Goal: Information Seeking & Learning: Learn about a topic

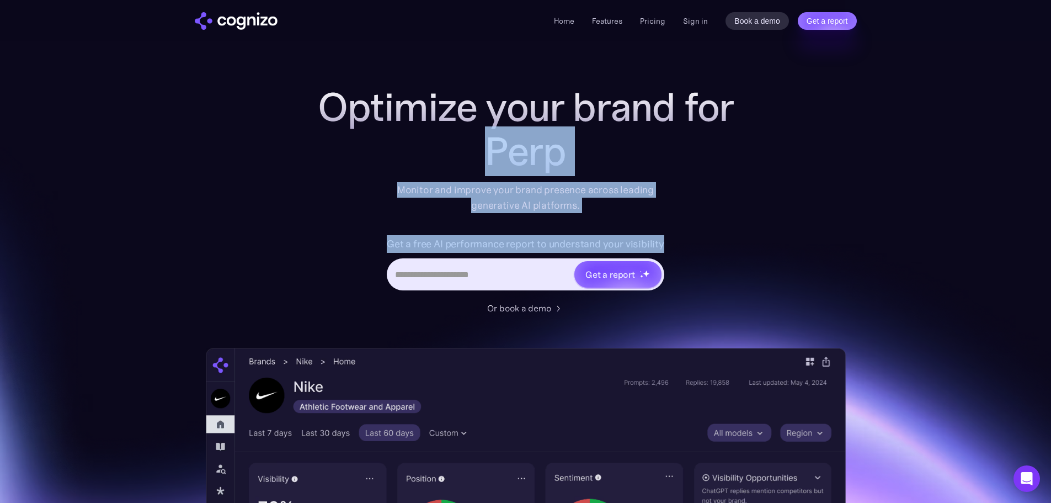
drag, startPoint x: 520, startPoint y: 163, endPoint x: 710, endPoint y: 255, distance: 210.5
click at [710, 255] on div "Optimize your brand for Perp Monitor and improve your brand presence across lea…" at bounding box center [525, 200] width 441 height 230
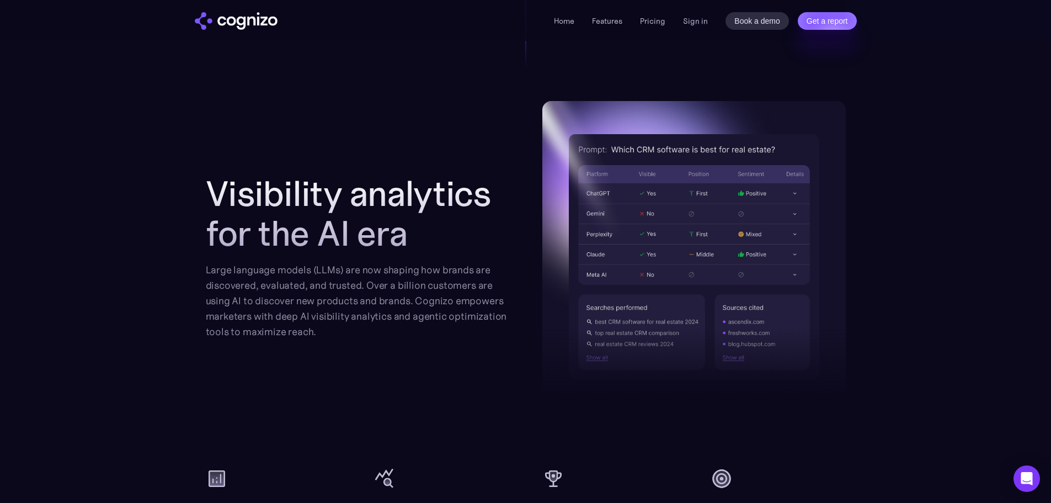
scroll to position [1104, 0]
drag, startPoint x: 343, startPoint y: 227, endPoint x: 435, endPoint y: 247, distance: 94.8
click at [435, 247] on h2 "Visibility analytics for the AI era" at bounding box center [357, 213] width 303 height 79
drag, startPoint x: 411, startPoint y: 242, endPoint x: 319, endPoint y: 238, distance: 91.1
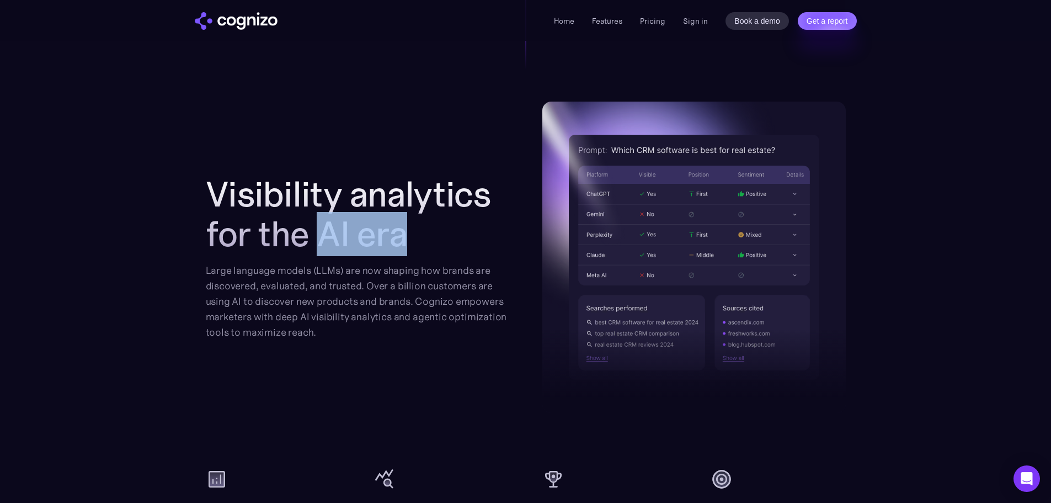
click at [319, 238] on h2 "Visibility analytics for the AI era" at bounding box center [357, 213] width 303 height 79
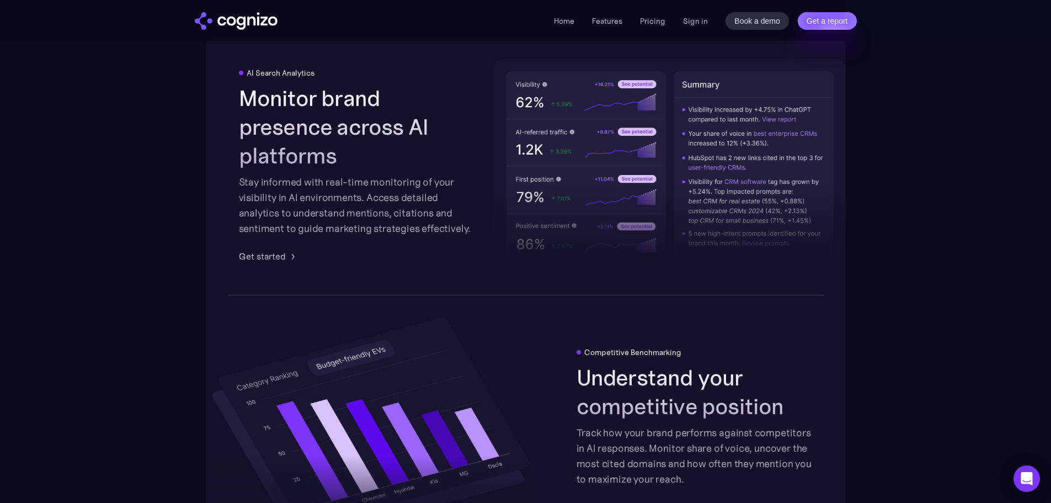
scroll to position [1766, 0]
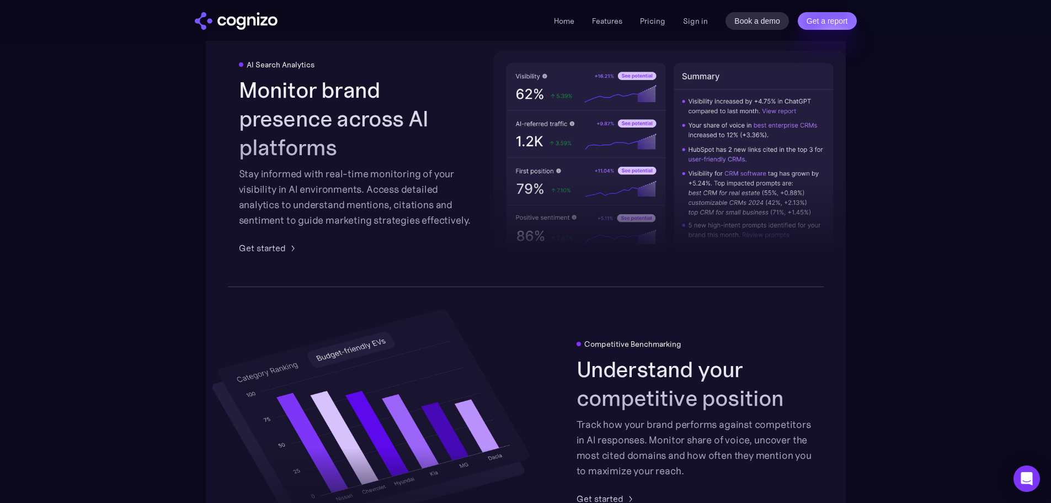
click at [370, 110] on h2 "Monitor brand presence across AI platforms" at bounding box center [357, 119] width 236 height 86
click at [441, 110] on h2 "Monitor brand presence across AI platforms" at bounding box center [357, 119] width 236 height 86
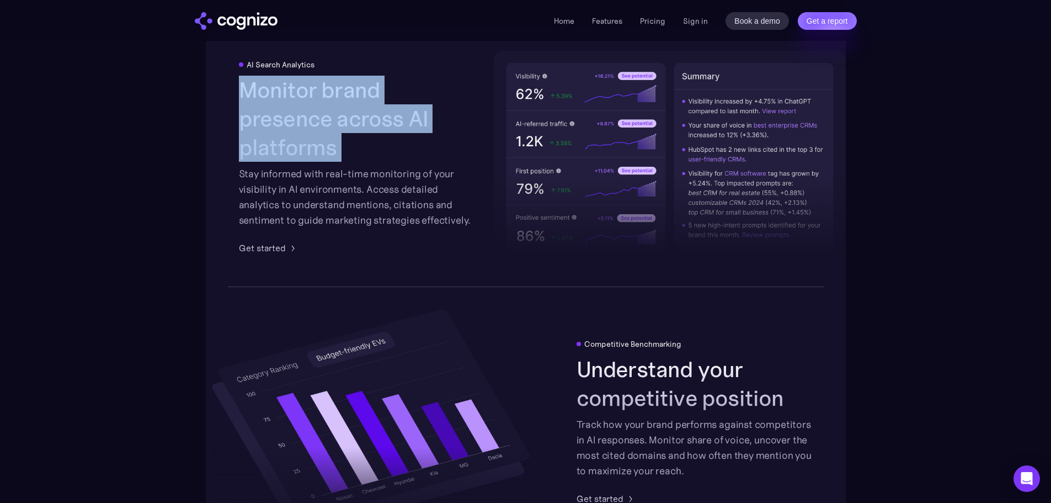
click at [441, 110] on h2 "Monitor brand presence across AI platforms" at bounding box center [357, 119] width 236 height 86
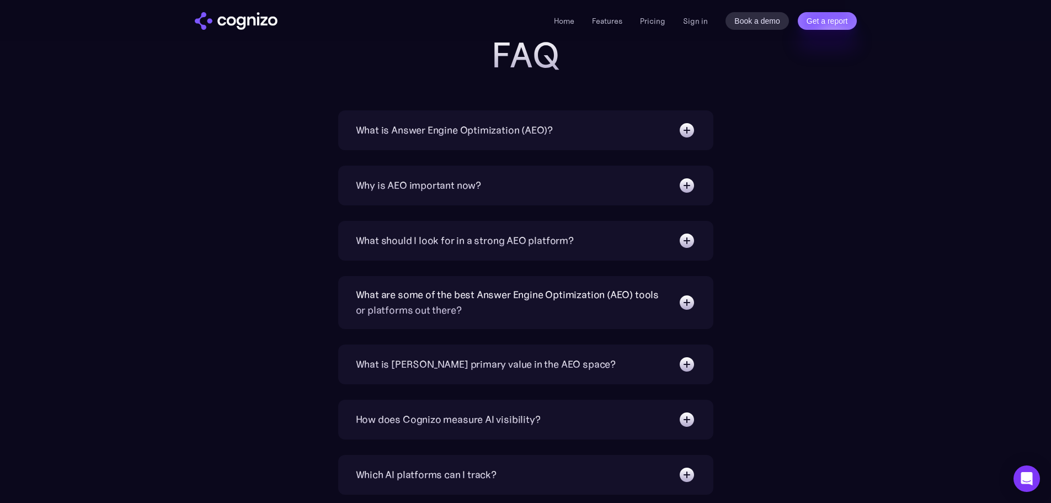
scroll to position [3532, 0]
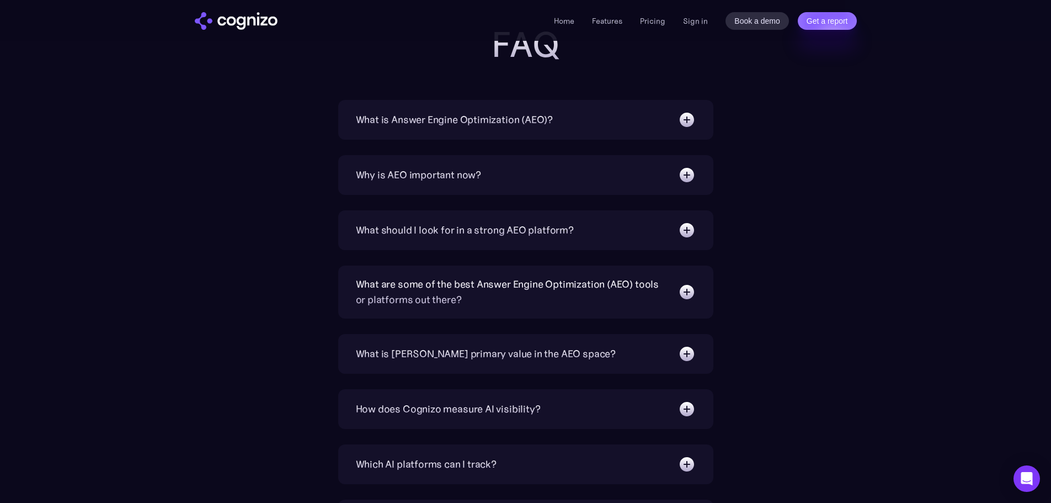
click at [589, 122] on div "What is Answer Engine Optimization (AEO)?" at bounding box center [526, 120] width 340 height 18
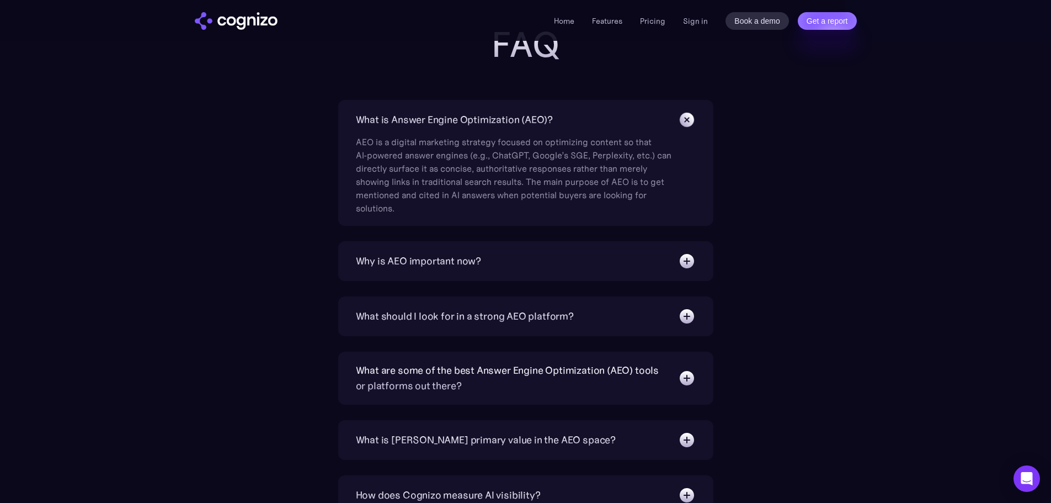
click at [590, 122] on div "What is Answer Engine Optimization (AEO)?" at bounding box center [526, 120] width 340 height 18
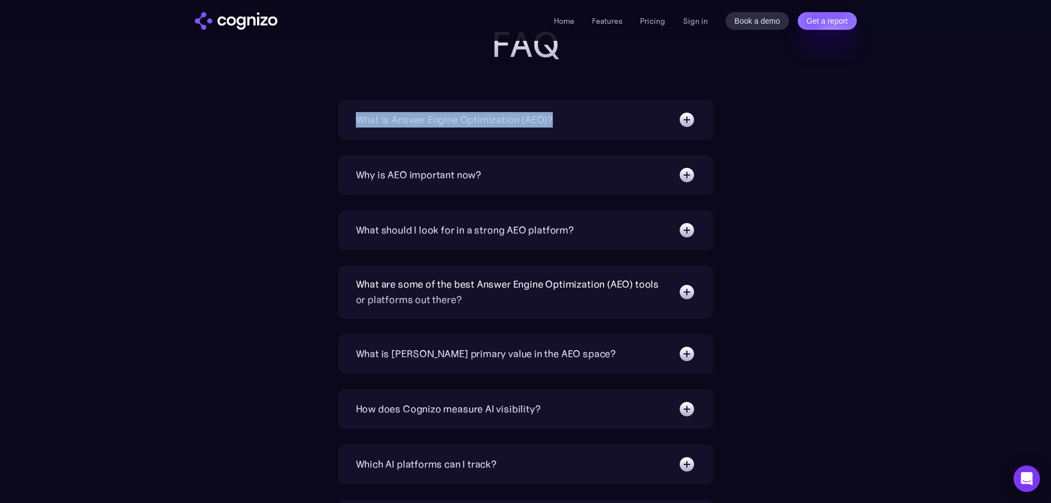
click at [590, 122] on div "What is Answer Engine Optimization (AEO)?" at bounding box center [526, 120] width 340 height 18
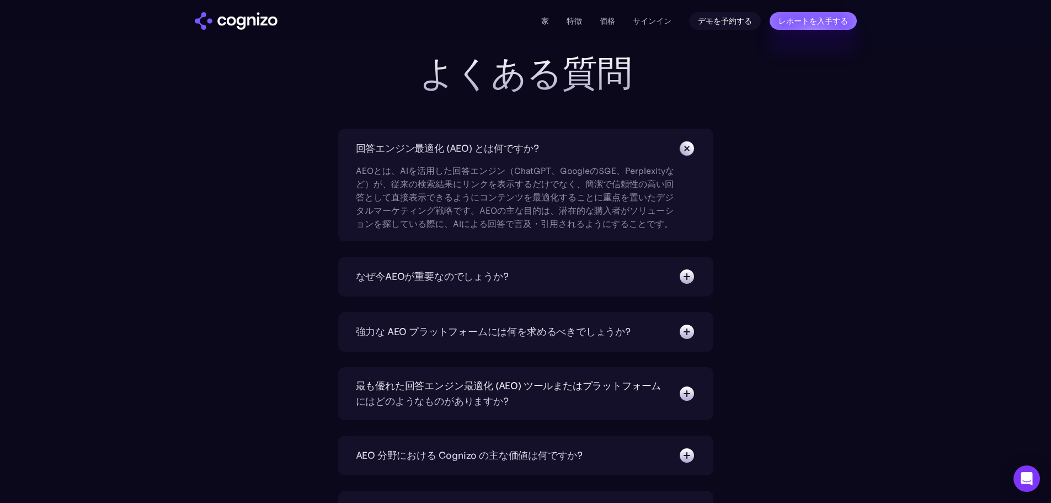
scroll to position [3560, 0]
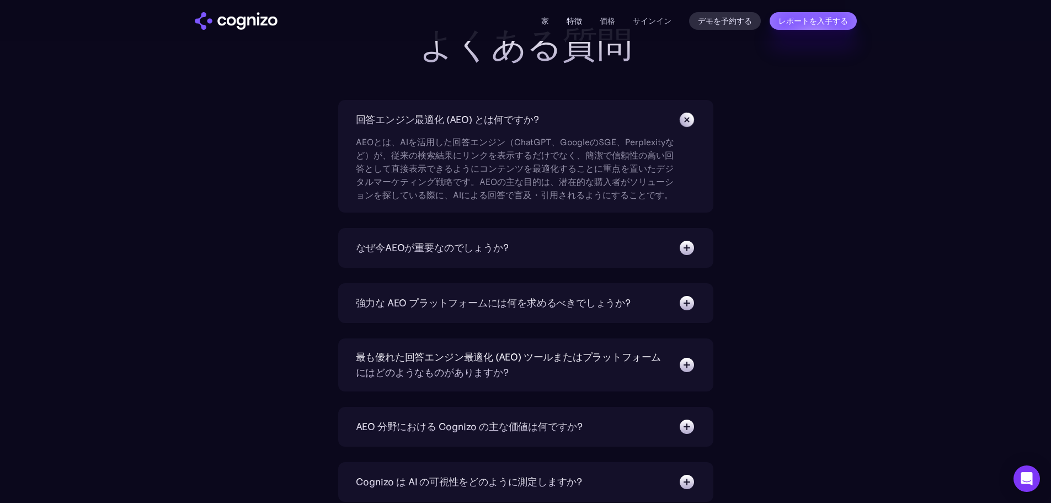
click at [568, 17] on font "特徴" at bounding box center [574, 21] width 15 height 10
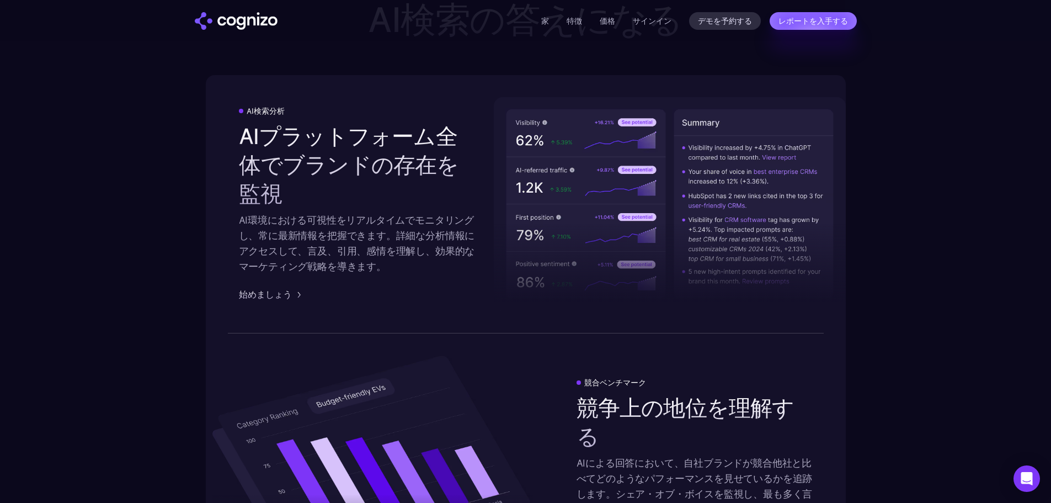
scroll to position [1969, 0]
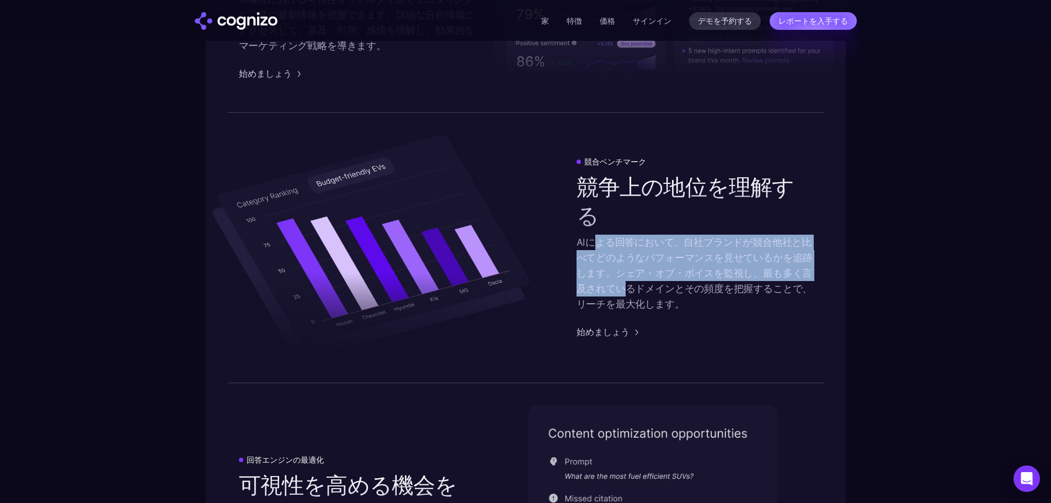
drag, startPoint x: 595, startPoint y: 246, endPoint x: 633, endPoint y: 299, distance: 64.8
click at [633, 299] on font "AIによる回答において、自社ブランドが競合他社と比べてどのようなパフォーマンスを見せているかを追跡します。シェア・オブ・ボイスを監視し、最も多く言及されている…" at bounding box center [695, 273] width 236 height 74
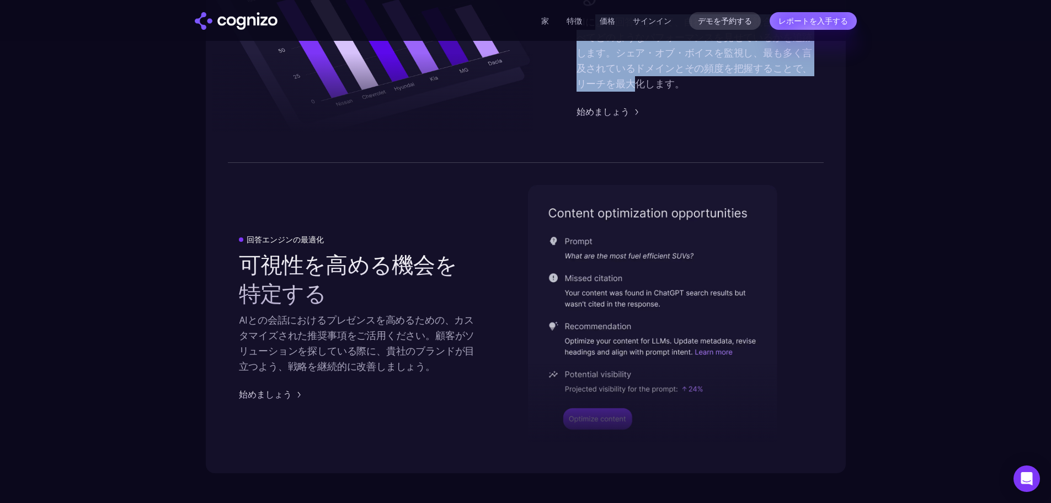
scroll to position [2190, 0]
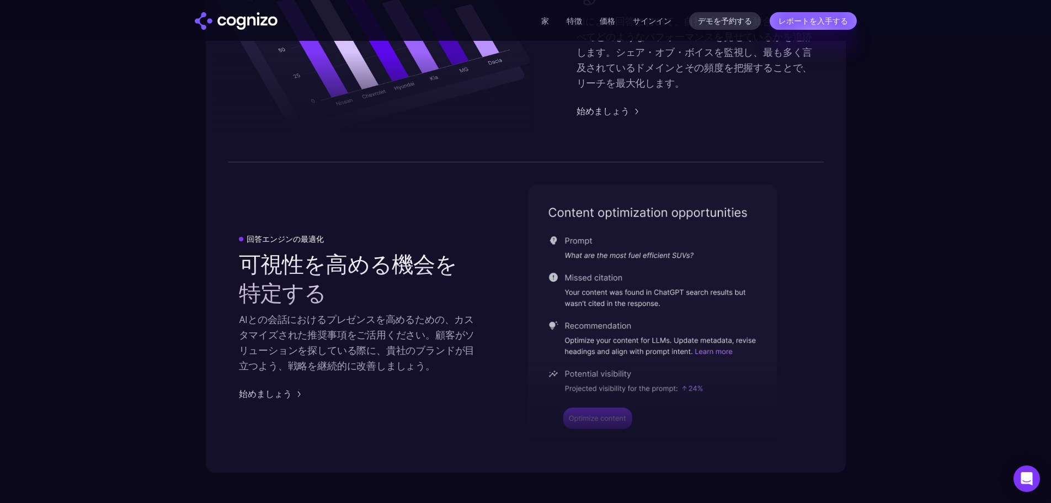
click at [428, 351] on font "AIとの会話におけるプレゼンスを高めるための、カスタマイズされた推奨事項をご活用ください。顧客がソリューションを探している際に、貴社のブランドが目立つよう、戦…" at bounding box center [357, 342] width 236 height 59
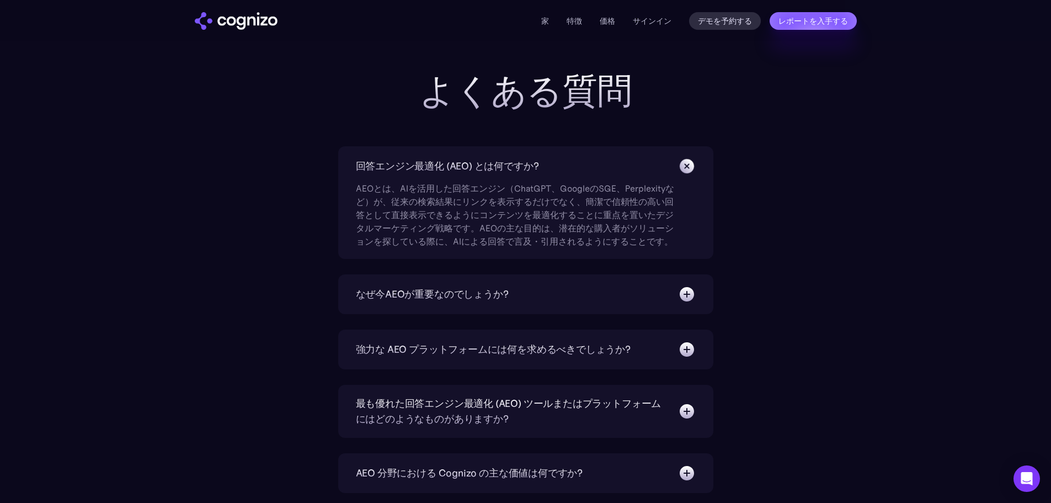
scroll to position [3735, 0]
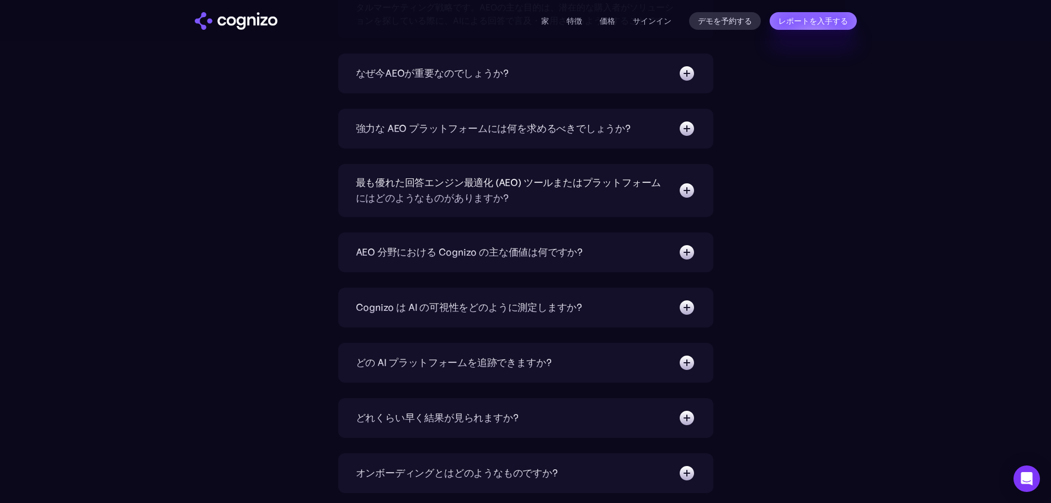
click at [651, 354] on div "どの AI プラットフォームを追跡できますか?" at bounding box center [526, 363] width 340 height 18
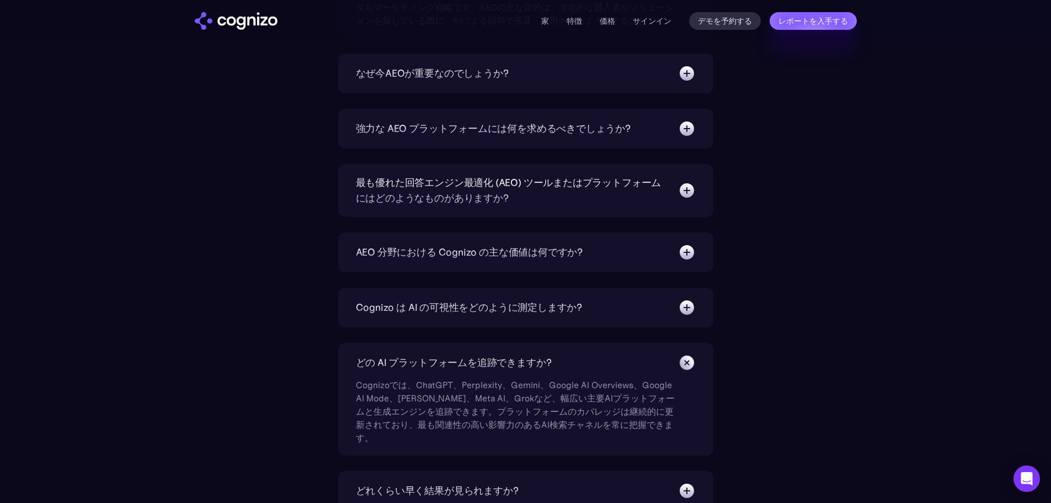
click at [651, 354] on div "どの AI プラットフォームを追跡できますか?" at bounding box center [526, 363] width 340 height 18
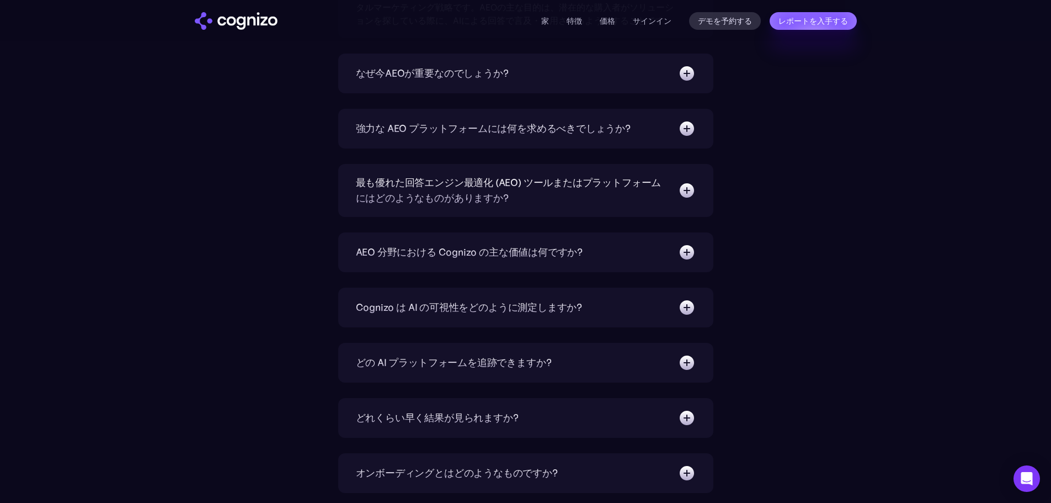
click at [670, 307] on div "Cognizo は AI の可視性をどのように測定しますか?" at bounding box center [526, 308] width 340 height 18
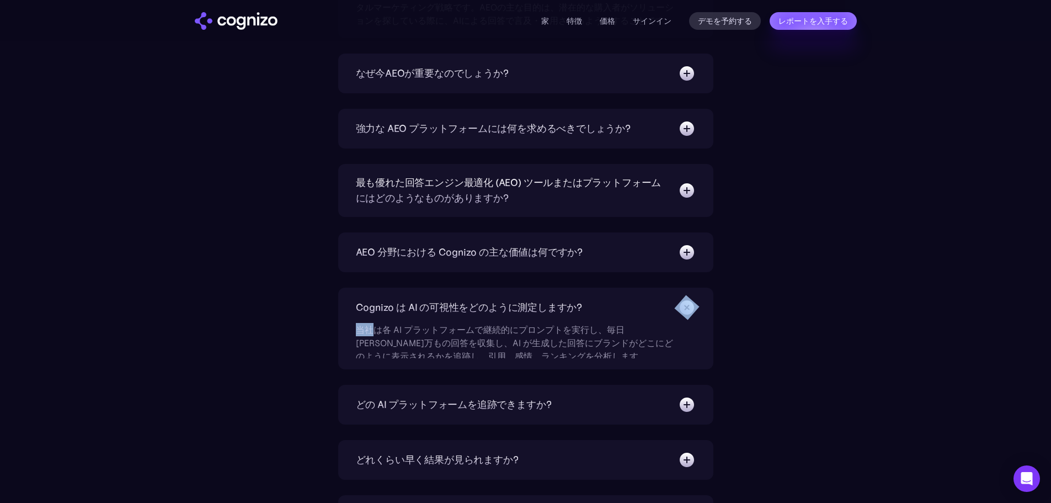
click at [670, 307] on div "Cognizo は AI の可視性をどのように測定しますか?" at bounding box center [526, 308] width 340 height 18
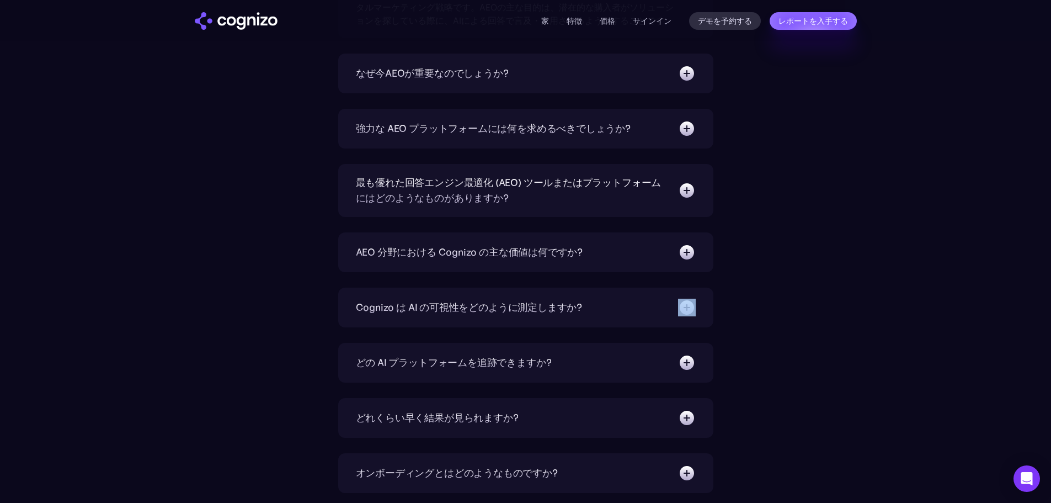
click at [663, 296] on div "Cognizo は AI の可視性をどのように測定しますか? 当社は各 AI プラットフォームで継続的にプロンプトを実行し、毎日[PERSON_NAME]万も…" at bounding box center [525, 307] width 375 height 40
click at [659, 303] on div "Cognizo は AI の可視性をどのように測定しますか?" at bounding box center [526, 308] width 340 height 18
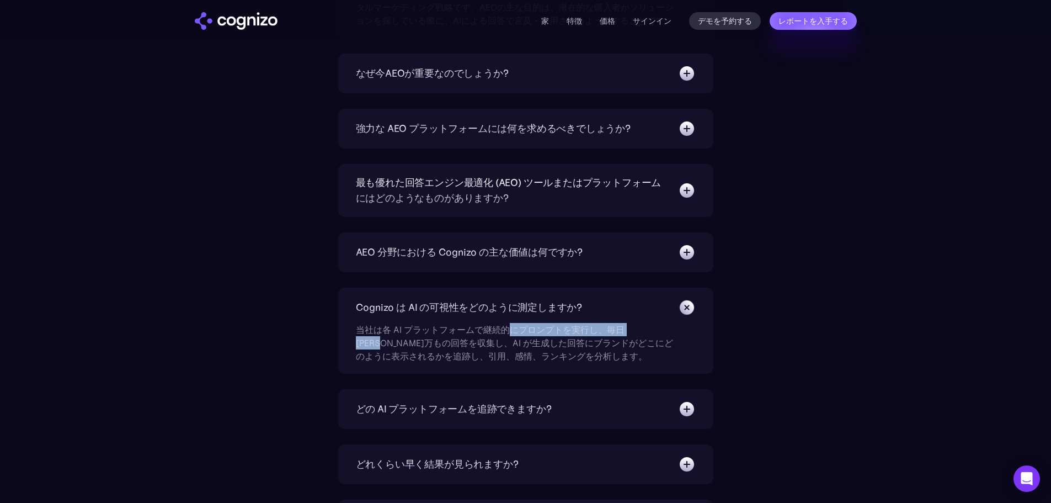
drag, startPoint x: 609, startPoint y: 324, endPoint x: 675, endPoint y: 334, distance: 67.5
click at [675, 334] on div "当社は各 AI プラットフォームで継続的にプロンプトを実行し、毎日[PERSON_NAME]万もの回答を収集し、AI が生成した回答にブランドがどこにどのよう…" at bounding box center [516, 339] width 320 height 46
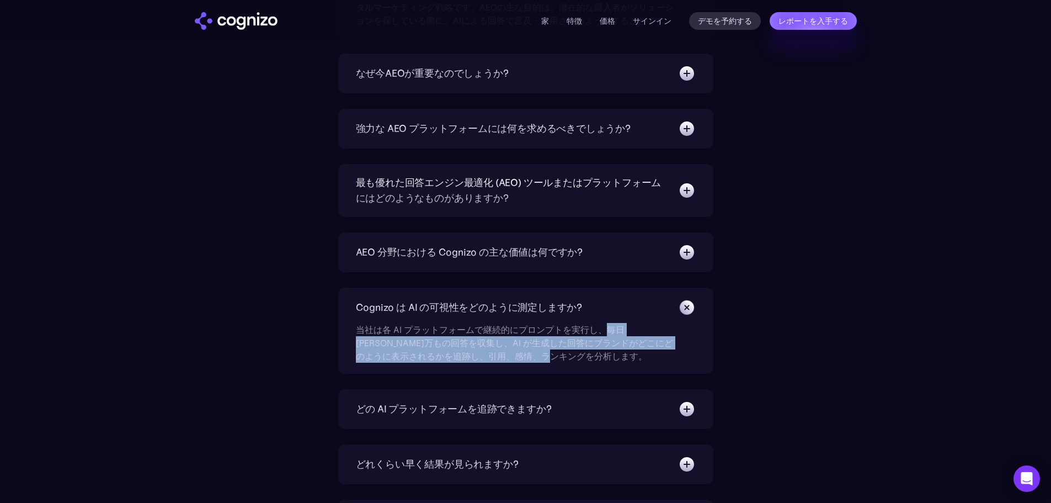
drag, startPoint x: 603, startPoint y: 335, endPoint x: 603, endPoint y: 355, distance: 20.4
click at [603, 355] on div "当社は各 AI プラットフォームで継続的にプロンプトを実行し、毎日[PERSON_NAME]万もの回答を収集し、AI が生成した回答にブランドがどこにどのよう…" at bounding box center [516, 339] width 320 height 46
drag, startPoint x: 603, startPoint y: 332, endPoint x: 591, endPoint y: 353, distance: 23.5
click at [591, 353] on div "当社は各 AI プラットフォームで継続的にプロンプトを実行し、毎日[PERSON_NAME]万もの回答を収集し、AI が生成した回答にブランドがどこにどのよう…" at bounding box center [516, 339] width 320 height 46
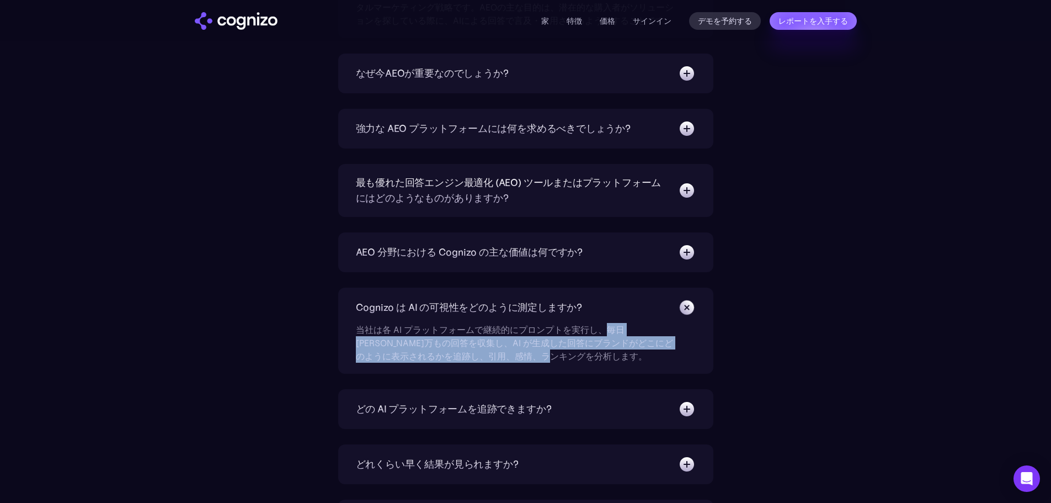
click at [591, 353] on div "当社は各 AI プラットフォームで継続的にプロンプトを実行し、毎日[PERSON_NAME]万もの回答を収集し、AI が生成した回答にブランドがどこにどのよう…" at bounding box center [516, 339] width 320 height 46
drag, startPoint x: 608, startPoint y: 327, endPoint x: 606, endPoint y: 366, distance: 39.2
click at [606, 366] on div "Cognizo は AI の可視性をどのように測定しますか? 当社は各 AI プラットフォームで継続的にプロンプトを実行し、毎日[PERSON_NAME]万も…" at bounding box center [525, 330] width 375 height 86
click at [606, 365] on div "Cognizo は AI の可視性をどのように測定しますか? 当社は各 AI プラットフォームで継続的にプロンプトを実行し、毎日[PERSON_NAME]万も…" at bounding box center [525, 330] width 375 height 86
click at [617, 326] on font "当社は各 AI プラットフォームで継続的にプロンプトを実行し、毎日[PERSON_NAME]万もの回答を収集し、AI が生成した回答にブランドがどこにどのよう…" at bounding box center [514, 343] width 317 height 38
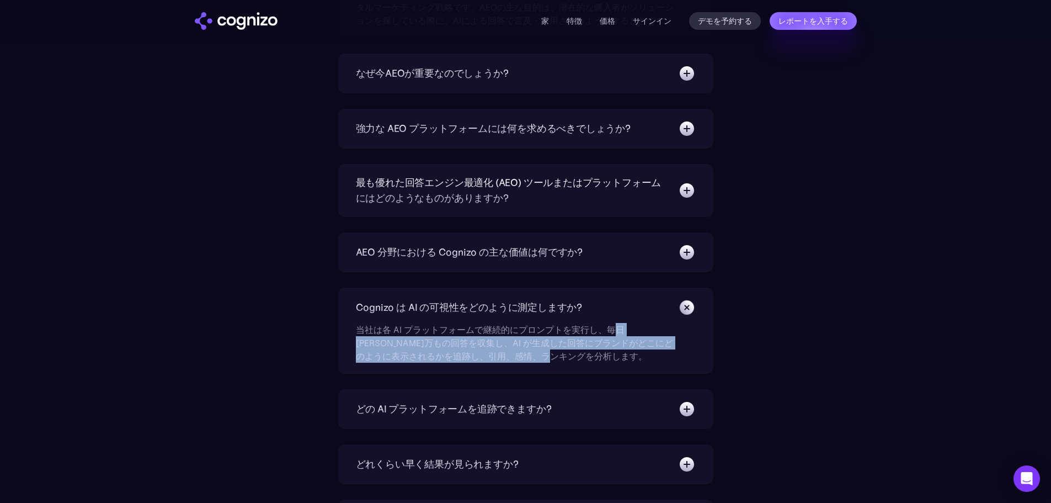
drag, startPoint x: 612, startPoint y: 328, endPoint x: 611, endPoint y: 370, distance: 42.0
click at [611, 370] on div "Cognizo は AI の可視性をどのように測定しますか? 当社は各 AI プラットフォームで継続的にプロンプトを実行し、毎日[PERSON_NAME]万も…" at bounding box center [525, 330] width 375 height 86
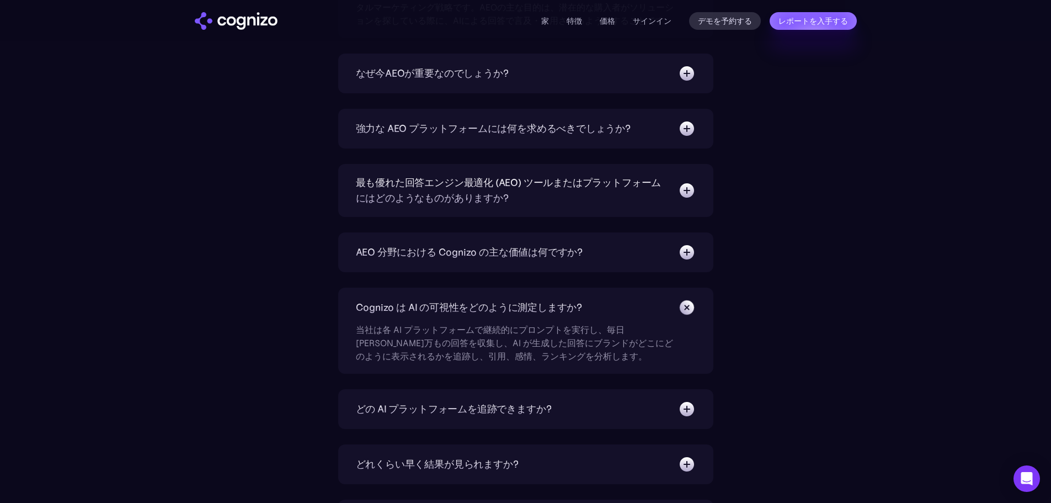
click at [693, 248] on img at bounding box center [687, 252] width 18 height 18
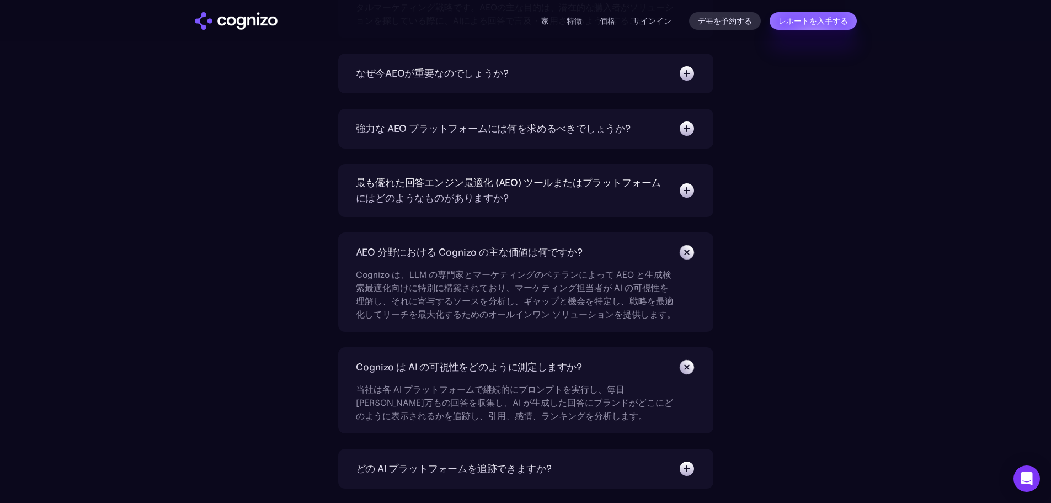
click at [693, 188] on img at bounding box center [687, 191] width 18 height 18
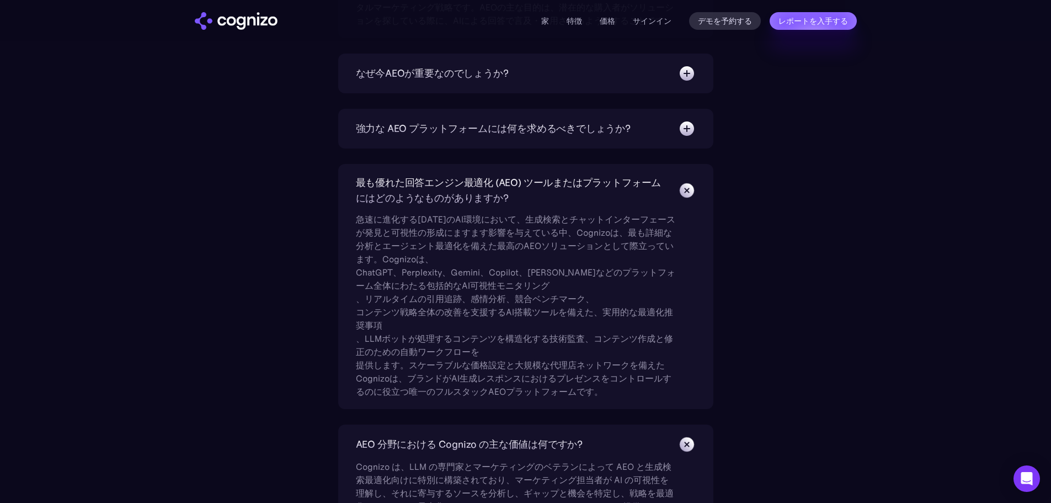
click at [692, 189] on img at bounding box center [686, 190] width 25 height 25
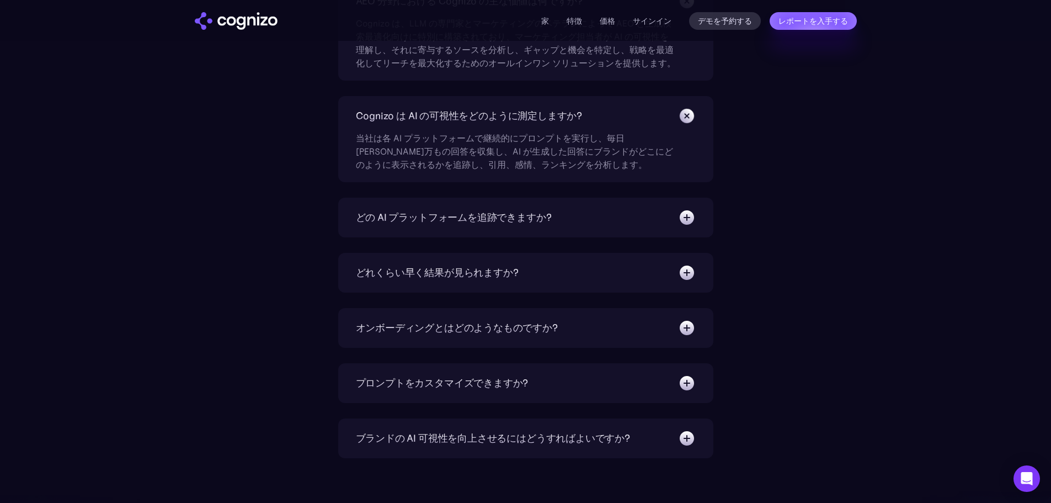
scroll to position [4129, 0]
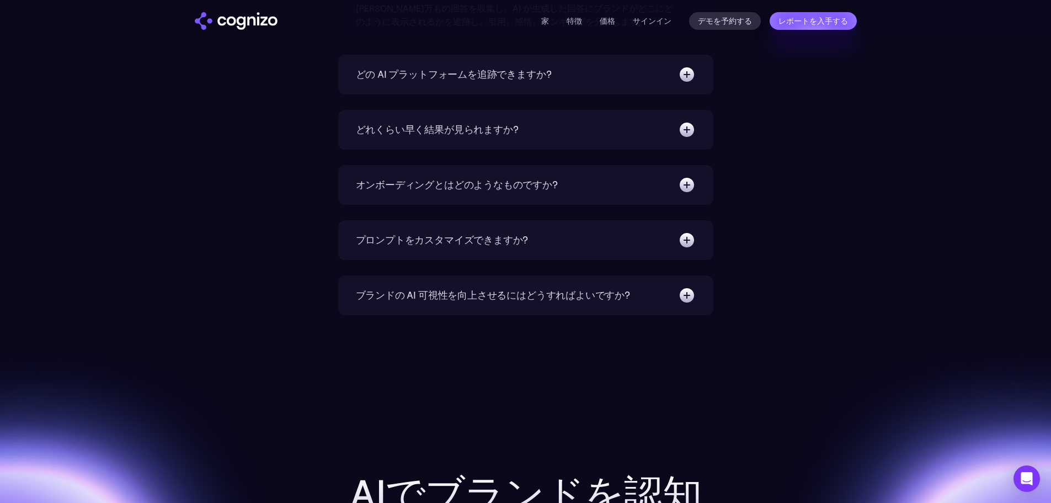
click at [672, 301] on div "ブランドの AI 可視性を向上させるにはどうすればよいですか?" at bounding box center [526, 295] width 340 height 18
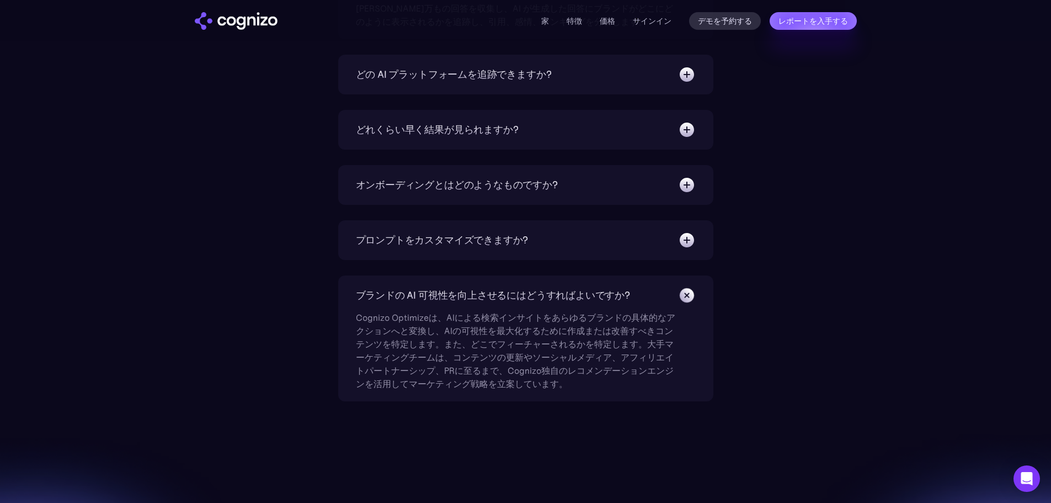
click at [689, 228] on div "プロンプトをカスタマイズできますか? はい、もちろんです。当社のプロンプト生成エンジンは、無限の提案を提供してくれます。提案はいつでも編集、無効化、または独自…" at bounding box center [525, 240] width 375 height 40
click at [685, 241] on img at bounding box center [687, 240] width 18 height 18
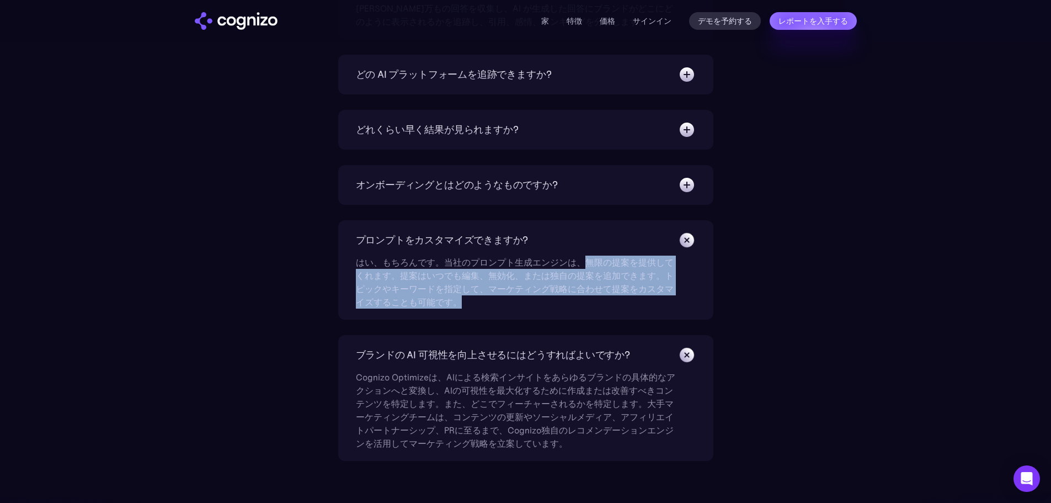
drag, startPoint x: 582, startPoint y: 263, endPoint x: 662, endPoint y: 301, distance: 89.3
click at [662, 301] on div "はい、もちろんです。当社のプロンプト生成エンジンは、無限の提案を提供してくれます。提案はいつでも編集、無効化、または独自の提案を追加できます。トピックやキーワ…" at bounding box center [516, 279] width 320 height 60
click at [688, 179] on img at bounding box center [687, 185] width 18 height 18
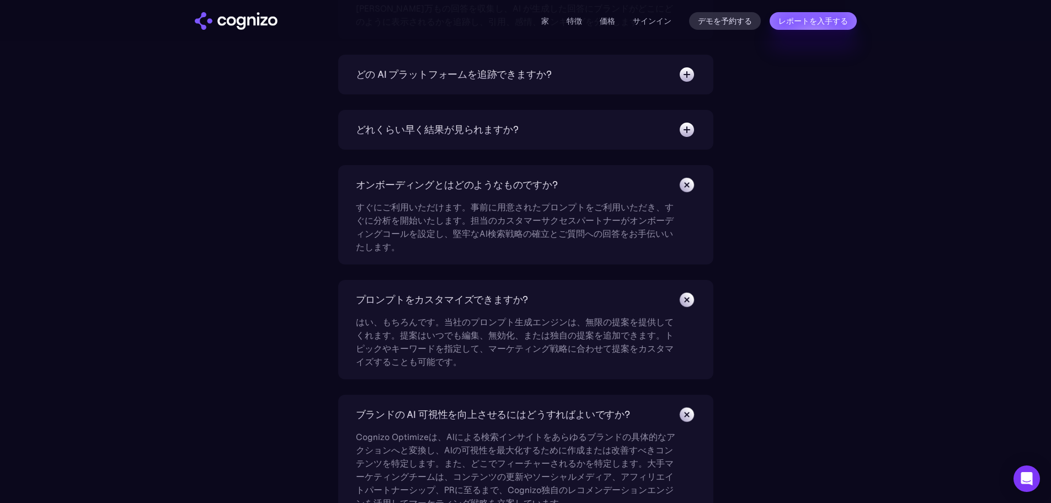
click at [694, 141] on div "どれくらい早く結果が見られますか? 6週間で可視性を大幅に向上させることを目標としています。SEOとは異なり、AEOでは成果が出るまでに3～6ヶ月かかることは…" at bounding box center [525, 130] width 375 height 40
click at [683, 134] on img at bounding box center [687, 130] width 18 height 18
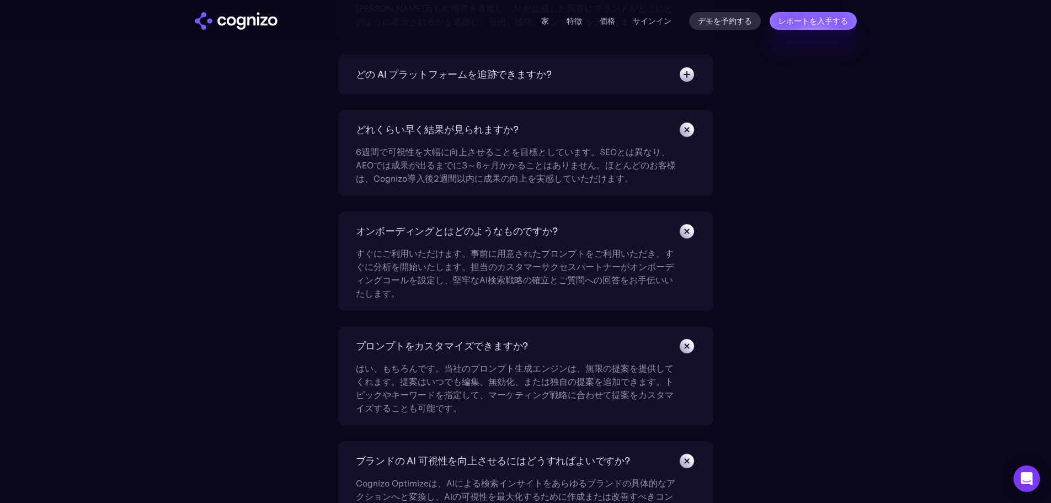
click at [684, 77] on img at bounding box center [687, 75] width 18 height 18
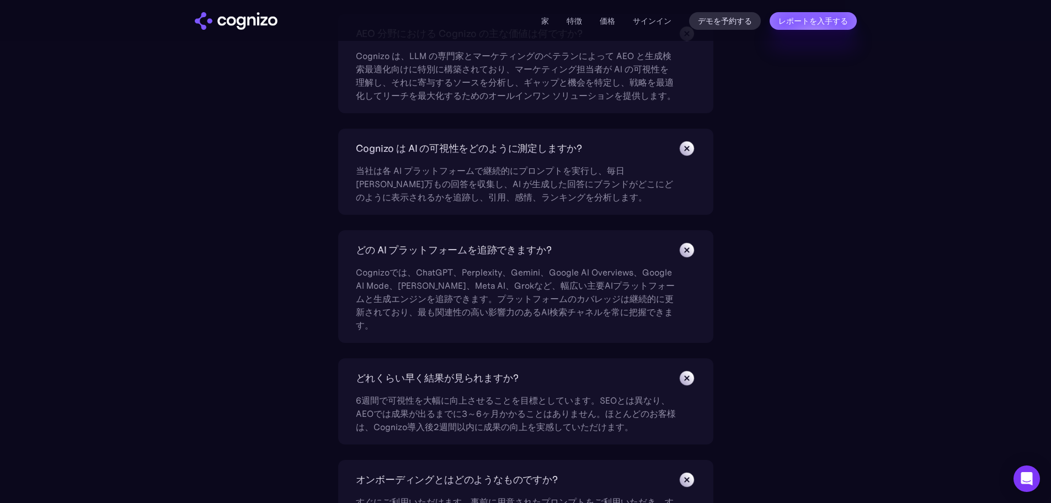
scroll to position [3908, 0]
